Goal: Task Accomplishment & Management: Manage account settings

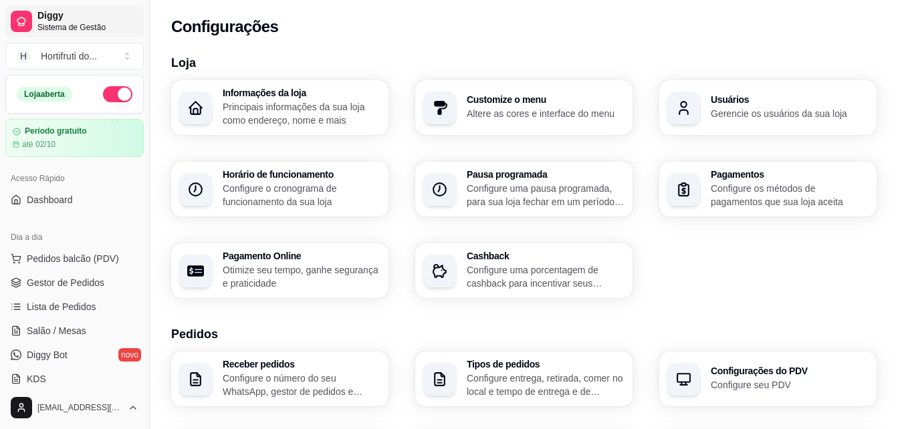
click at [58, 16] on span "Diggy" at bounding box center [87, 16] width 101 height 12
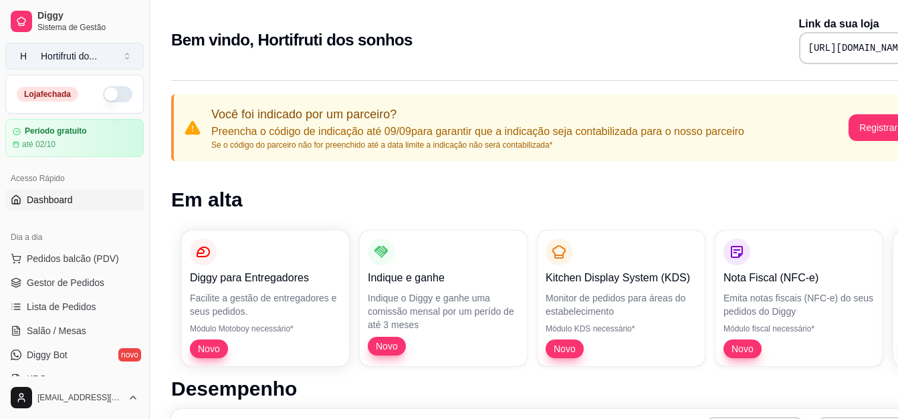
click at [51, 55] on div "Hortifruti do ..." at bounding box center [69, 55] width 56 height 13
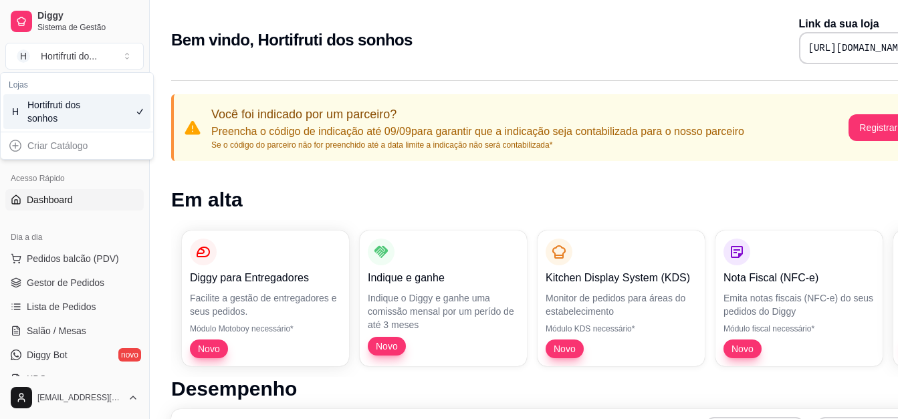
click at [68, 149] on div "Criar Catálogo" at bounding box center [76, 145] width 147 height 21
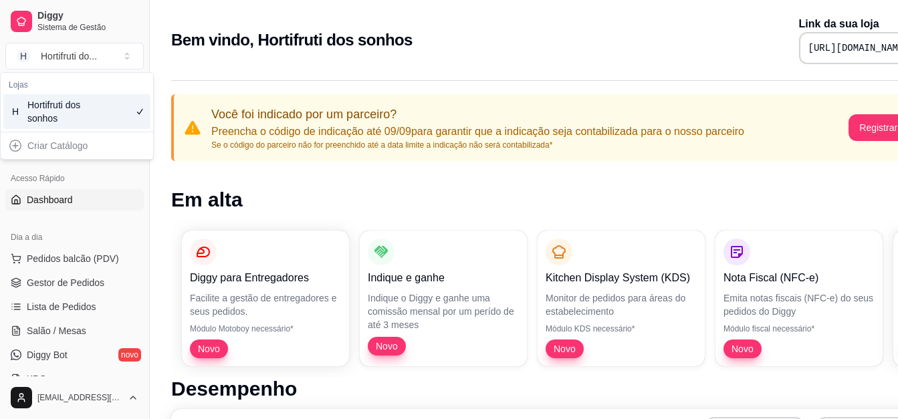
click at [17, 143] on div "Criar Catálogo" at bounding box center [76, 145] width 147 height 21
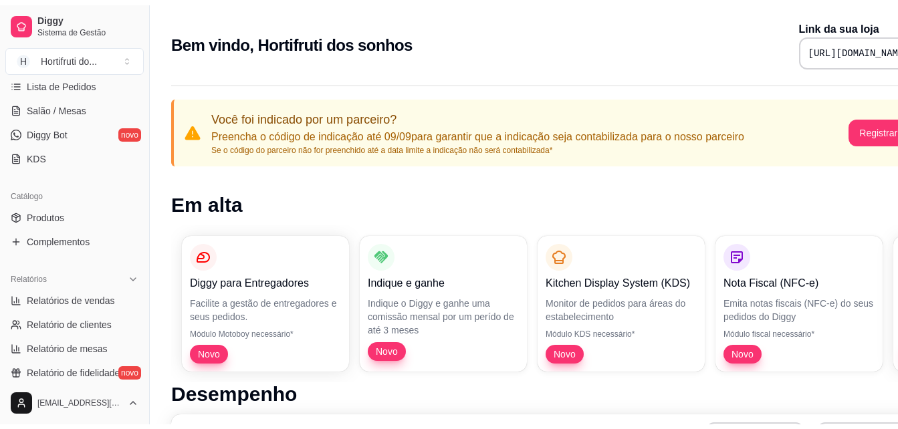
scroll to position [211, 0]
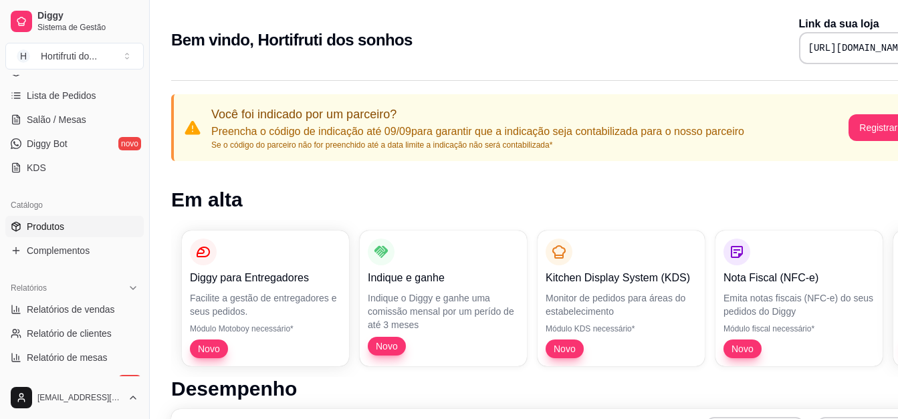
click at [57, 232] on span "Produtos" at bounding box center [45, 226] width 37 height 13
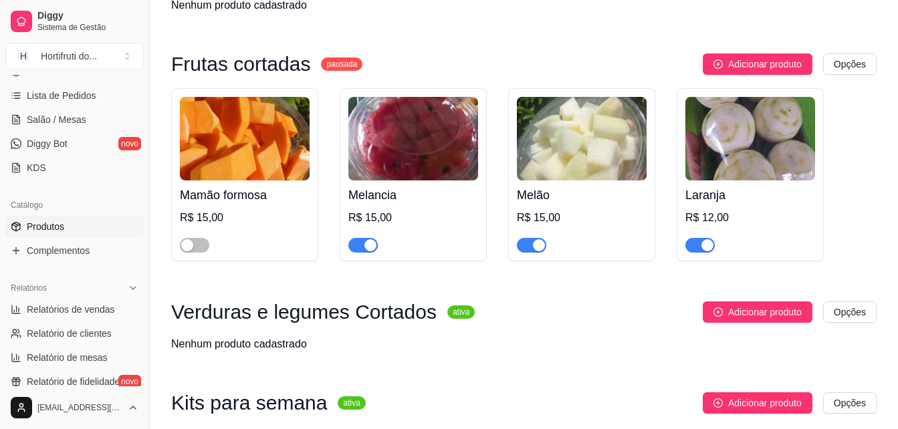
scroll to position [172, 0]
